Goal: Use online tool/utility: Utilize a website feature to perform a specific function

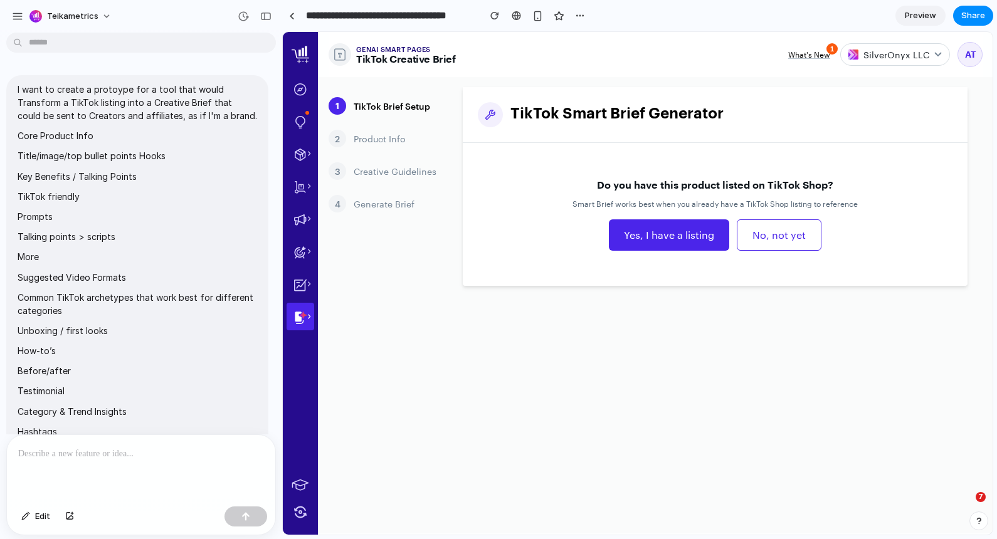
scroll to position [689, 0]
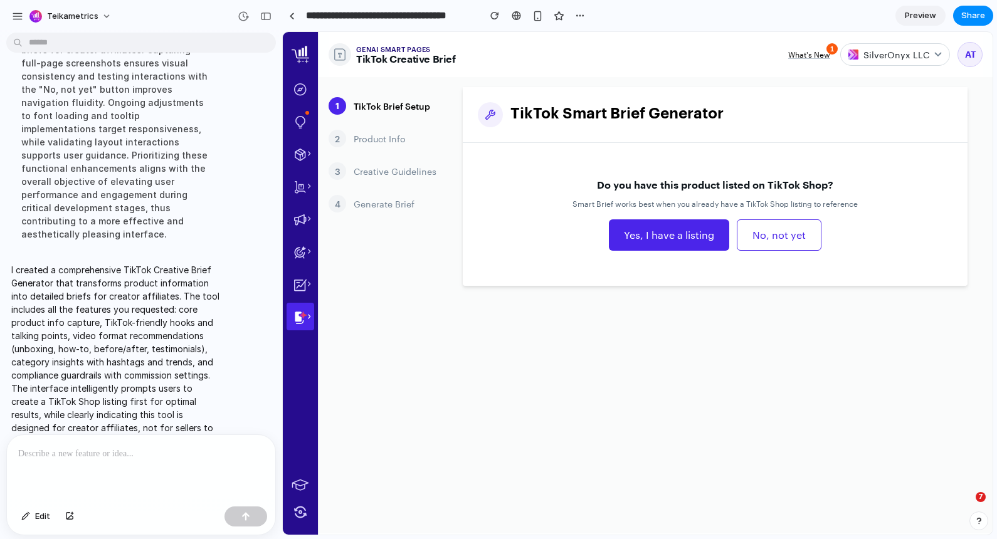
click at [673, 234] on button "Yes, I have a listing" at bounding box center [669, 234] width 120 height 31
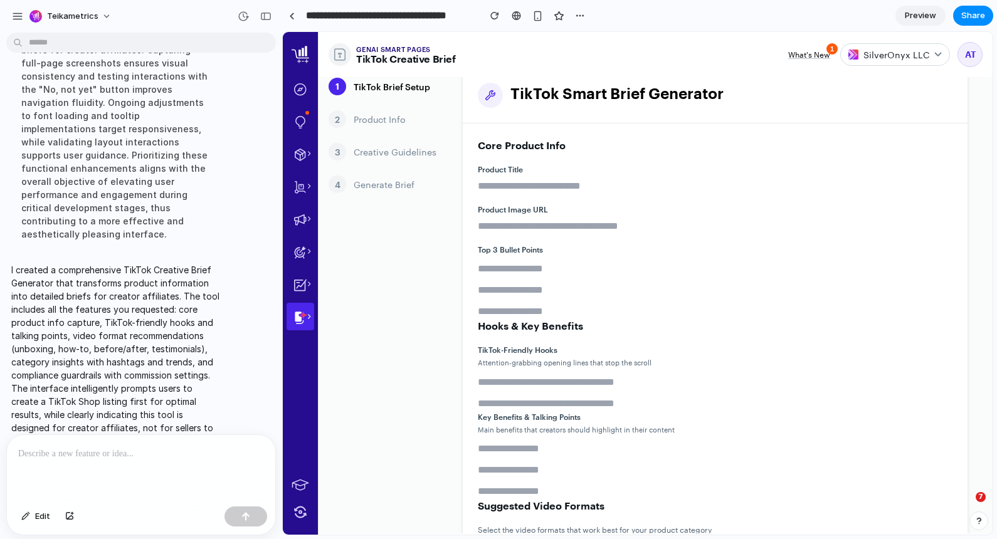
scroll to position [0, 0]
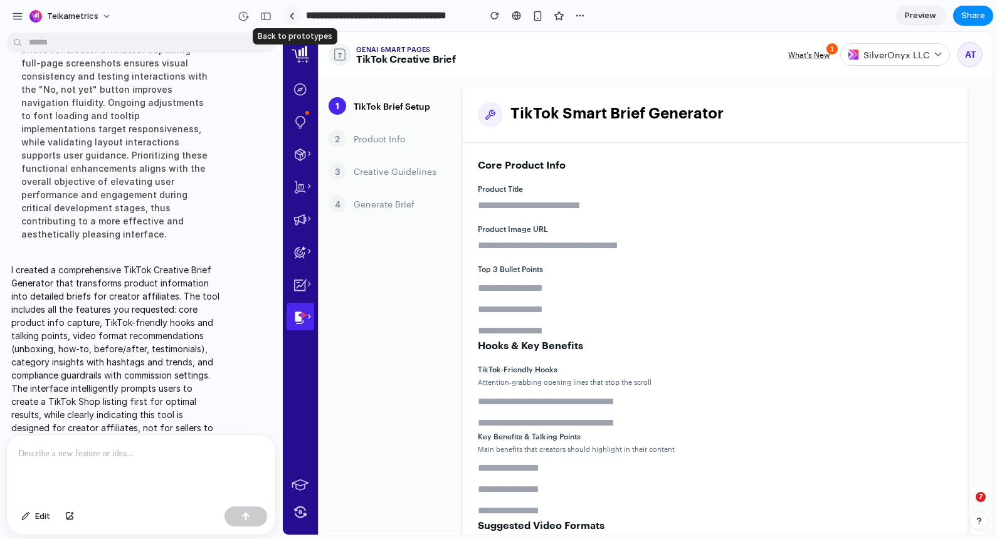
click at [293, 16] on div at bounding box center [292, 16] width 6 height 7
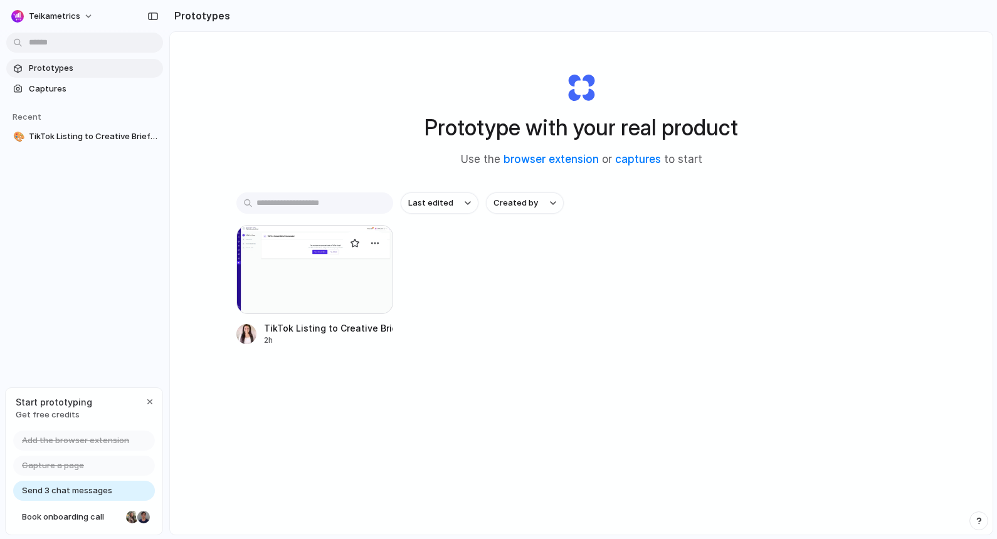
click at [349, 273] on div at bounding box center [314, 269] width 157 height 89
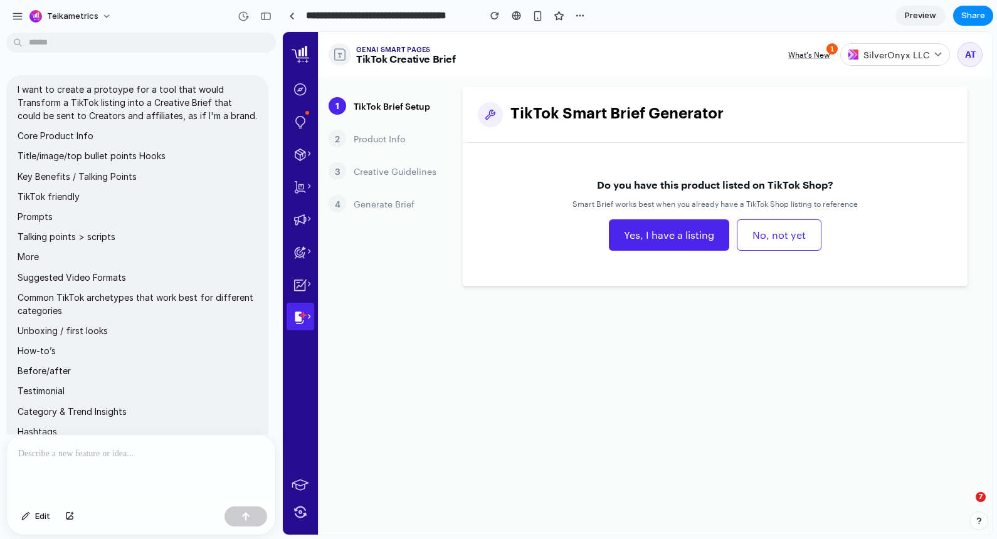
scroll to position [445, 0]
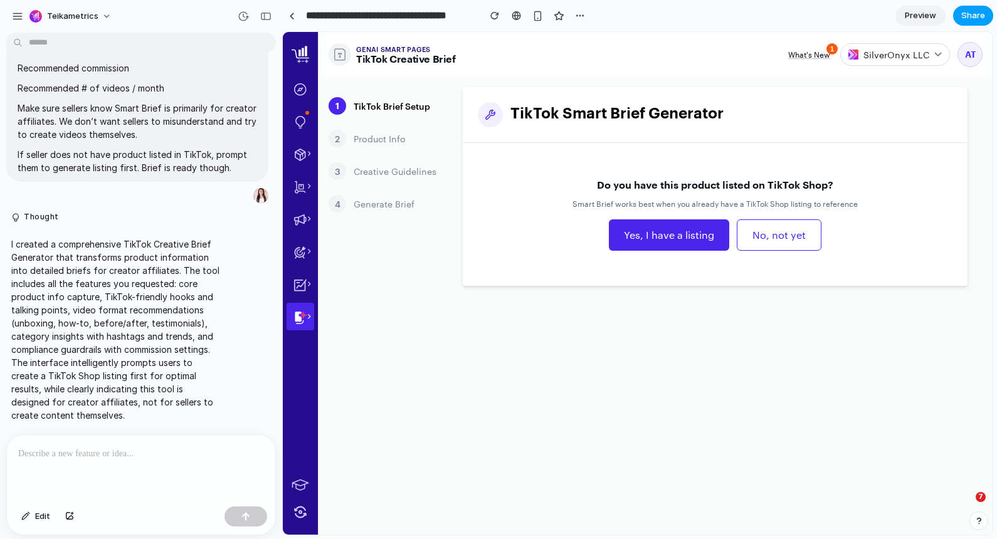
click at [979, 14] on span "Share" at bounding box center [973, 15] width 24 height 13
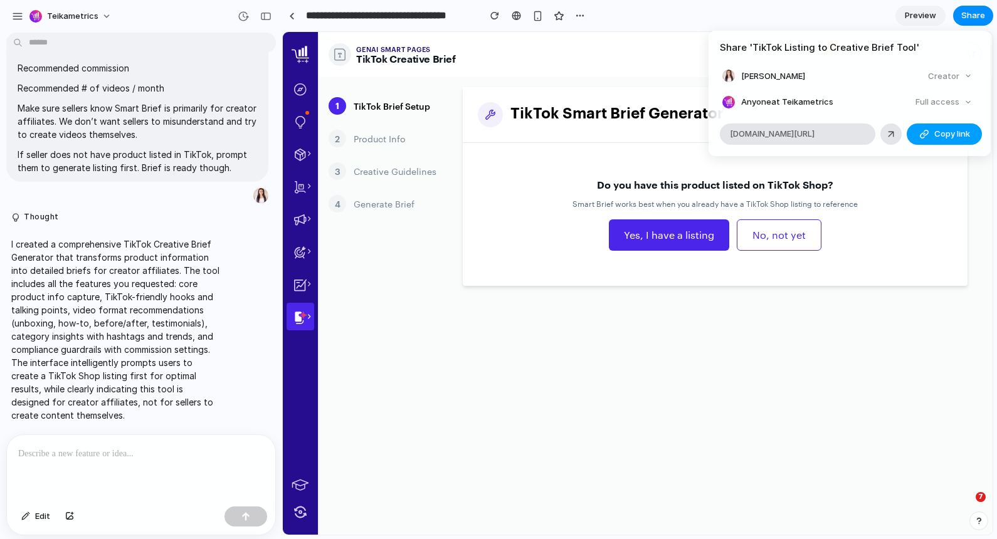
click at [927, 135] on div "button" at bounding box center [924, 134] width 10 height 10
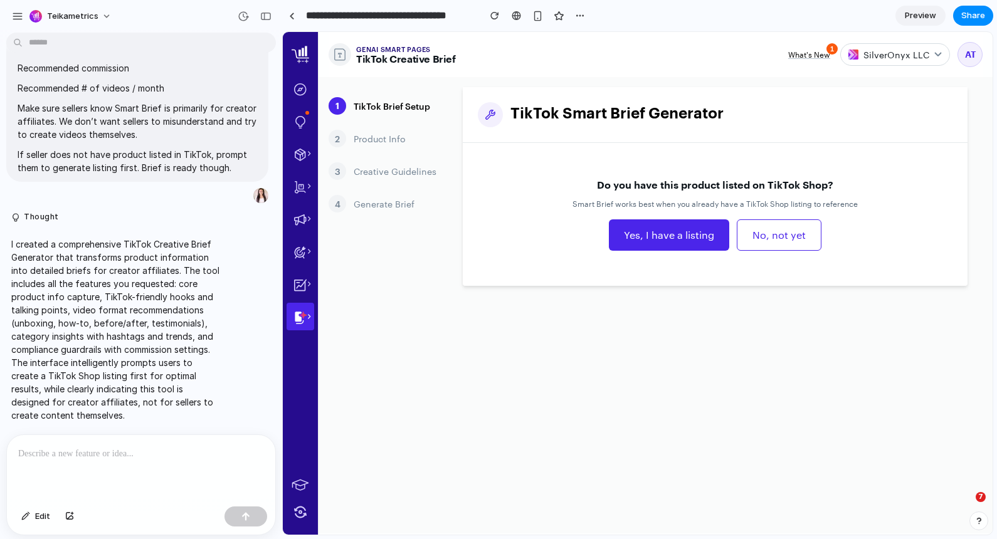
click at [535, 232] on div "Share ' TikTok Listing to Creative Brief Tool ' [PERSON_NAME] Creator Anyone at…" at bounding box center [498, 269] width 997 height 539
click at [974, 12] on span "Share" at bounding box center [973, 15] width 24 height 13
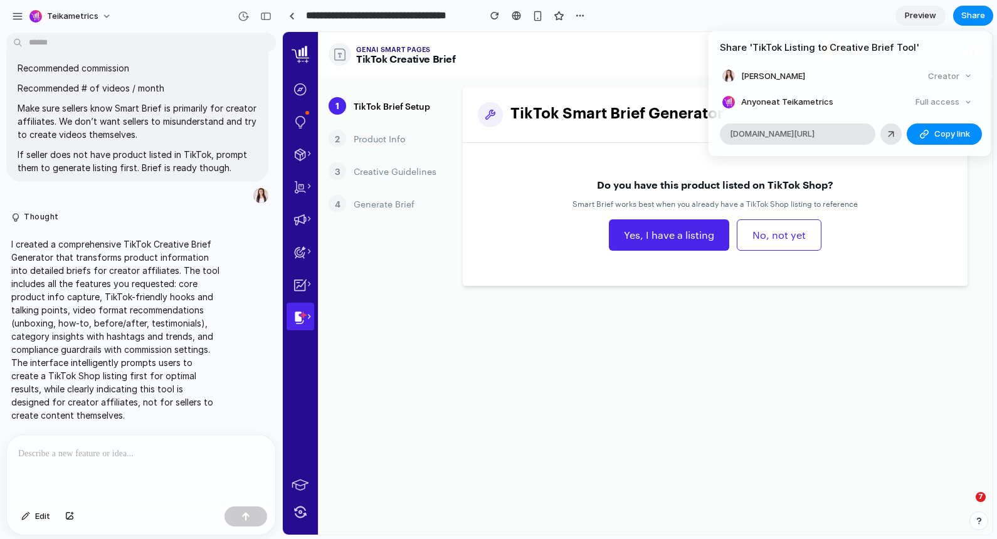
click at [833, 258] on div "Share ' TikTok Listing to Creative Brief Tool ' [PERSON_NAME] Creator Anyone at…" at bounding box center [498, 269] width 997 height 539
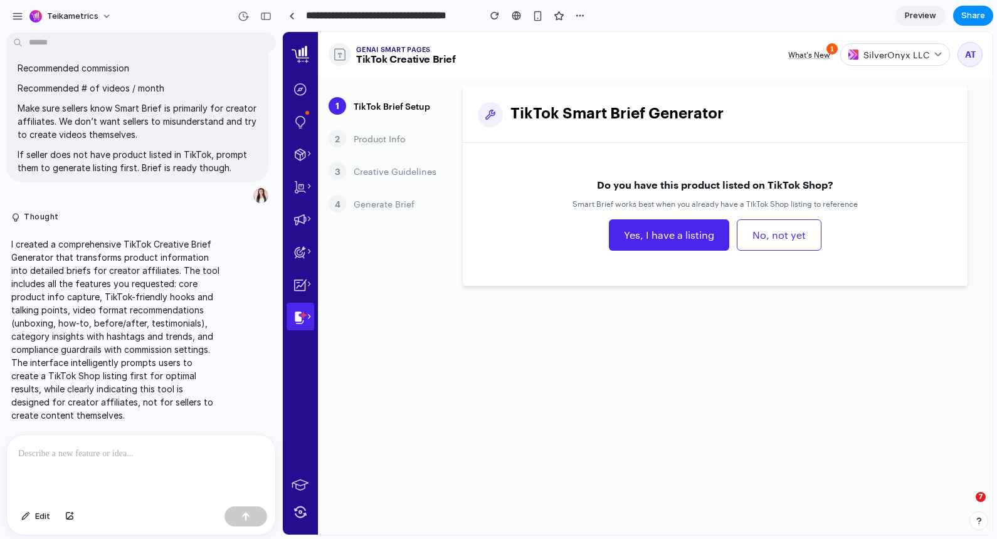
click at [771, 228] on button "No, not yet" at bounding box center [779, 234] width 85 height 31
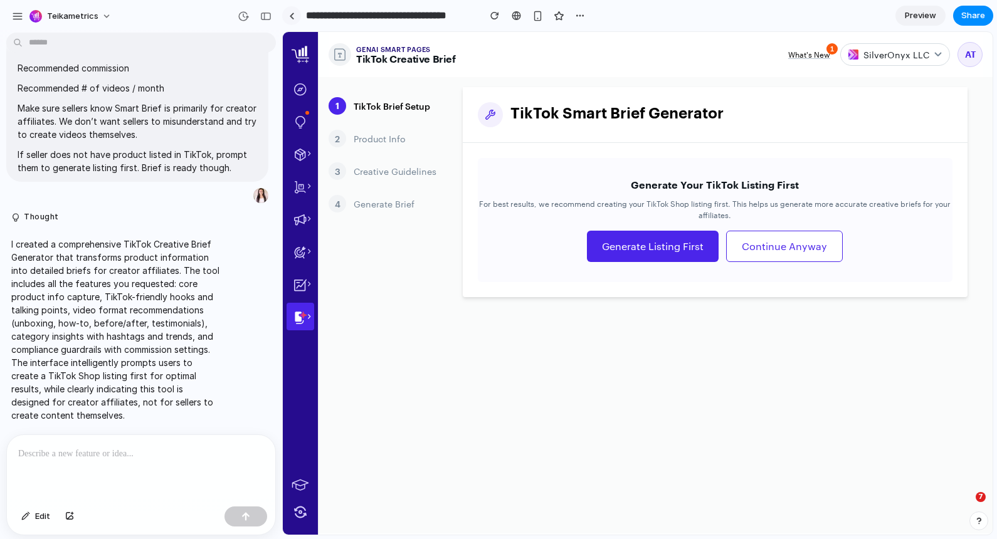
click at [293, 15] on div at bounding box center [292, 16] width 6 height 7
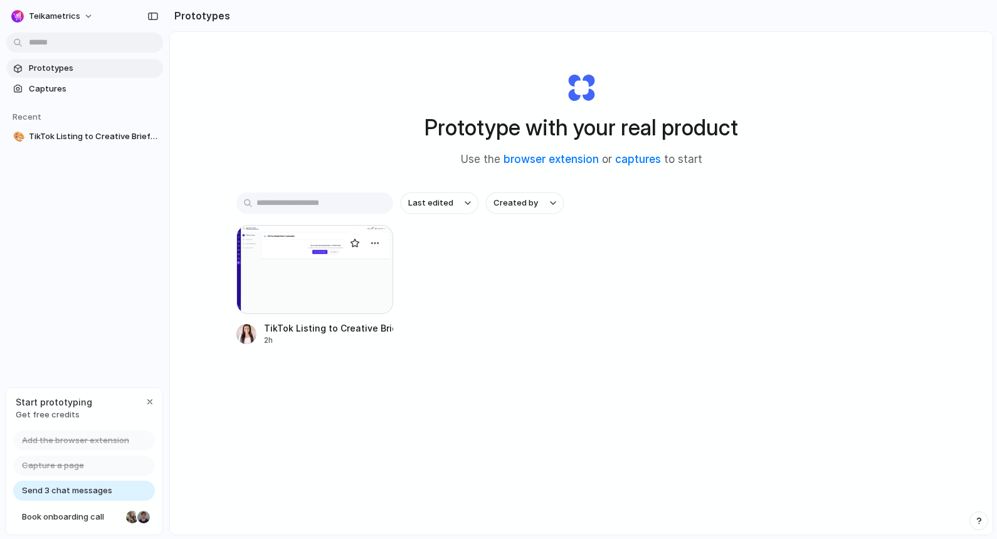
click at [281, 252] on div at bounding box center [314, 269] width 157 height 89
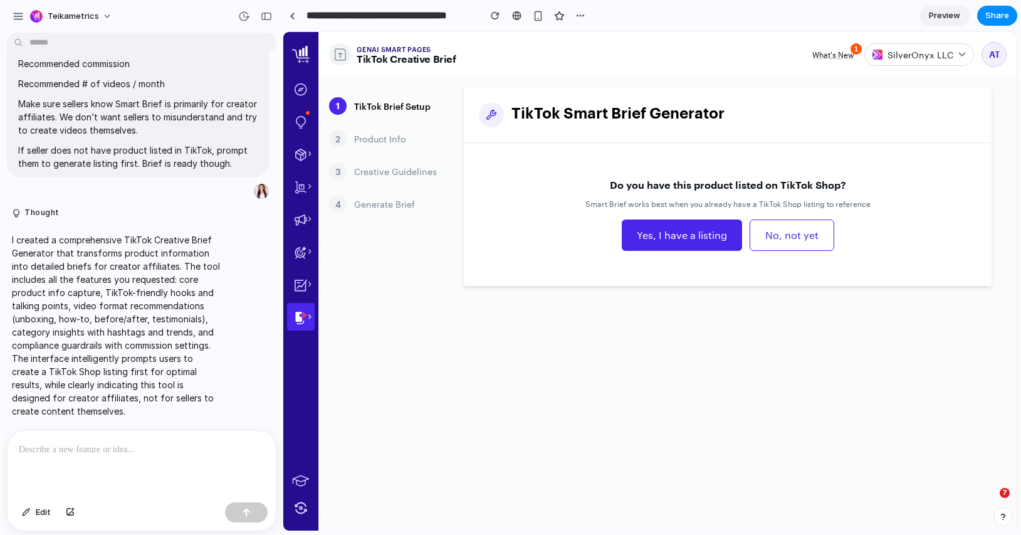
scroll to position [450, 0]
click at [794, 241] on button "No, not yet" at bounding box center [791, 234] width 85 height 31
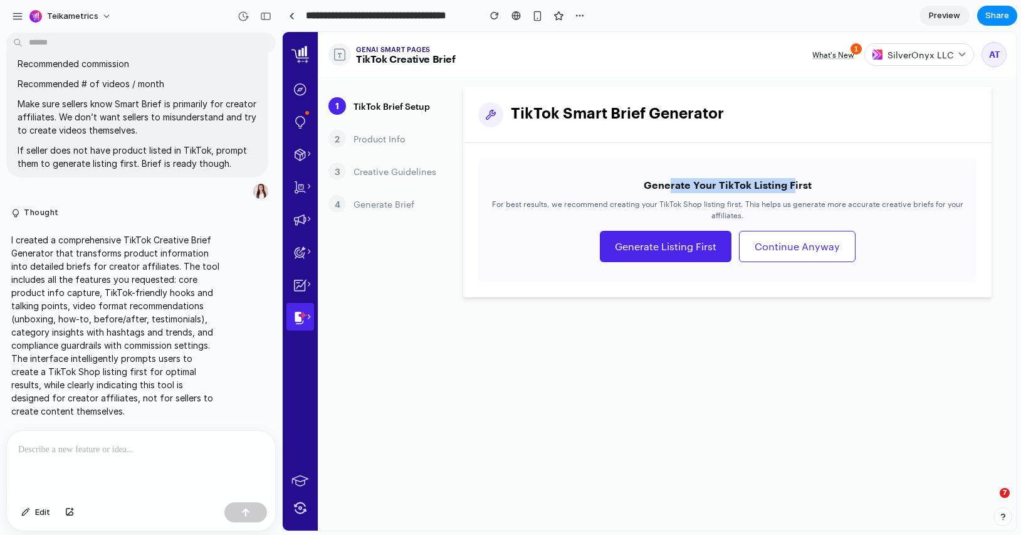
drag, startPoint x: 669, startPoint y: 182, endPoint x: 794, endPoint y: 186, distance: 124.8
click at [794, 186] on h3 "Generate Your TikTok Listing First" at bounding box center [727, 185] width 498 height 15
click at [791, 186] on h3 "Generate Your TikTok Listing First" at bounding box center [727, 185] width 498 height 15
click at [674, 255] on button "Generate Listing First" at bounding box center [666, 246] width 132 height 31
click at [293, 15] on div at bounding box center [292, 16] width 6 height 7
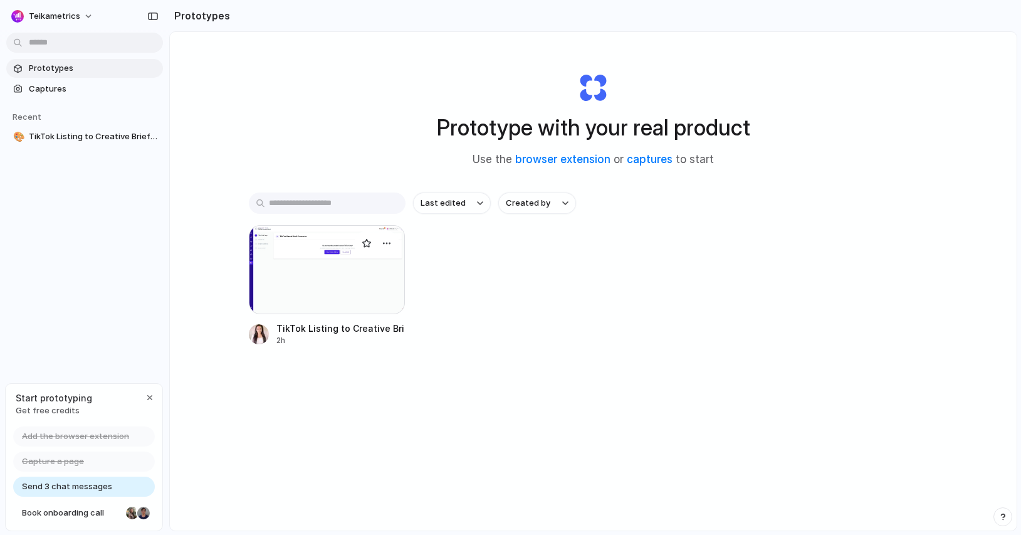
click at [310, 267] on div at bounding box center [327, 269] width 157 height 89
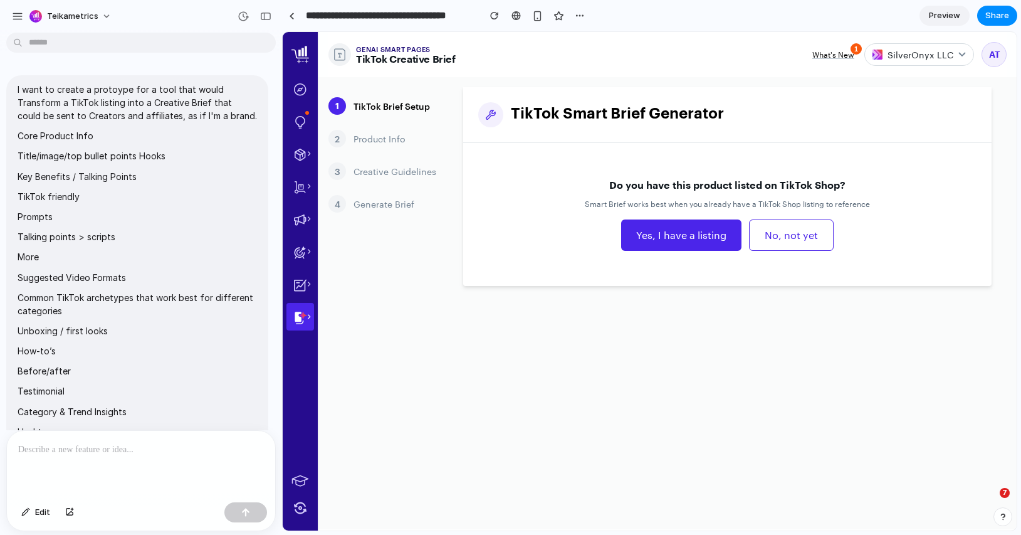
scroll to position [450, 0]
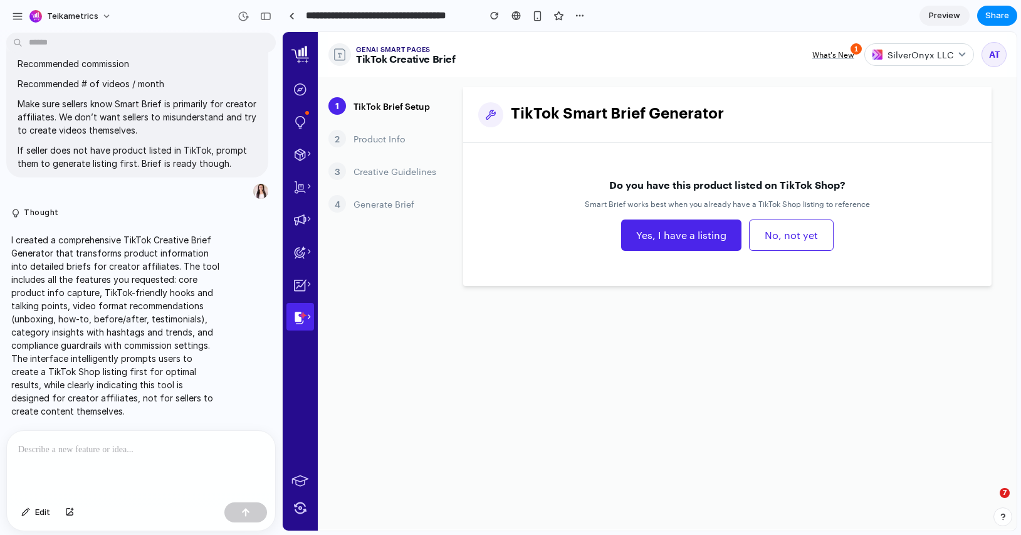
click at [671, 234] on button "Yes, I have a listing" at bounding box center [681, 234] width 120 height 31
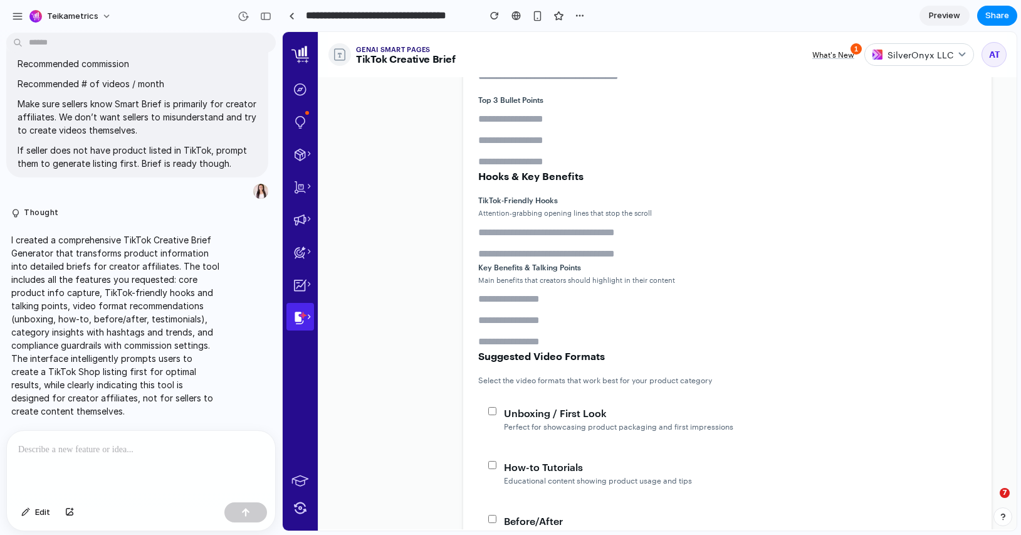
scroll to position [168, 0]
drag, startPoint x: 499, startPoint y: 171, endPoint x: 534, endPoint y: 171, distance: 35.1
click at [534, 171] on h3 "Hooks & Key Benefits" at bounding box center [727, 178] width 498 height 15
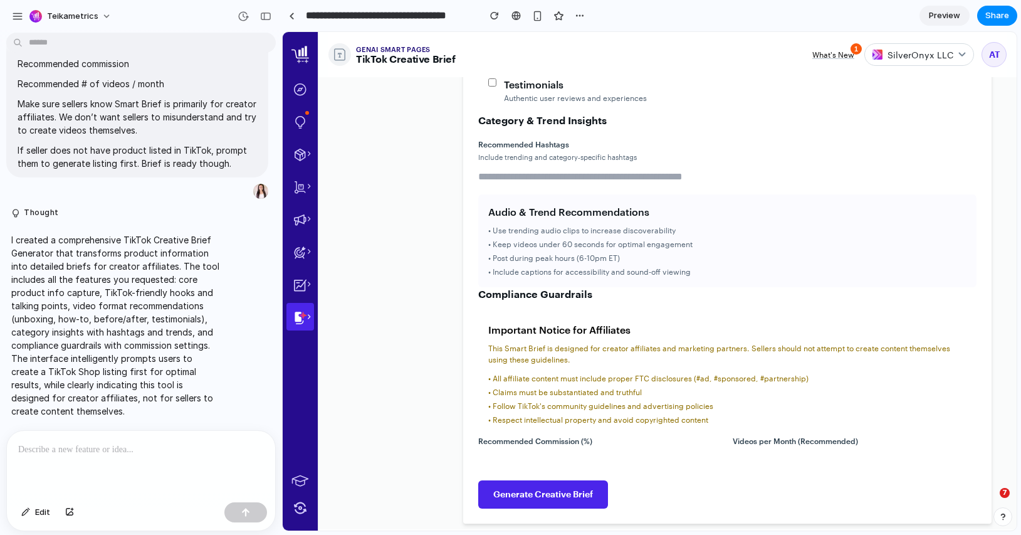
scroll to position [678, 0]
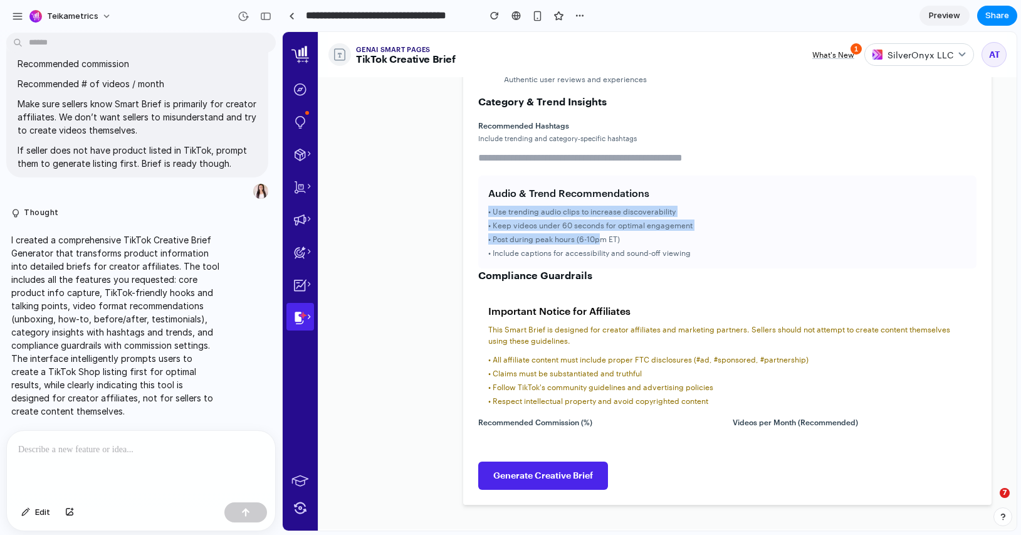
drag, startPoint x: 492, startPoint y: 190, endPoint x: 602, endPoint y: 222, distance: 114.3
click at [602, 222] on div "Audio & Trend Recommendations • Use trending audio clips to increase discoverab…" at bounding box center [727, 222] width 498 height 93
click at [602, 233] on li "• Post during peak hours (6-10pm ET)" at bounding box center [727, 238] width 478 height 11
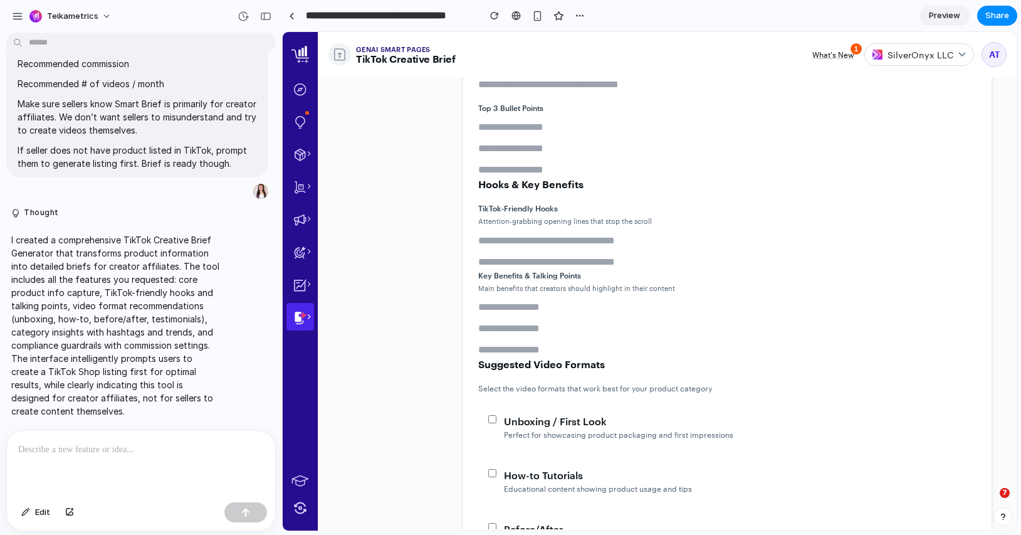
scroll to position [0, 0]
